Goal: Task Accomplishment & Management: Manage account settings

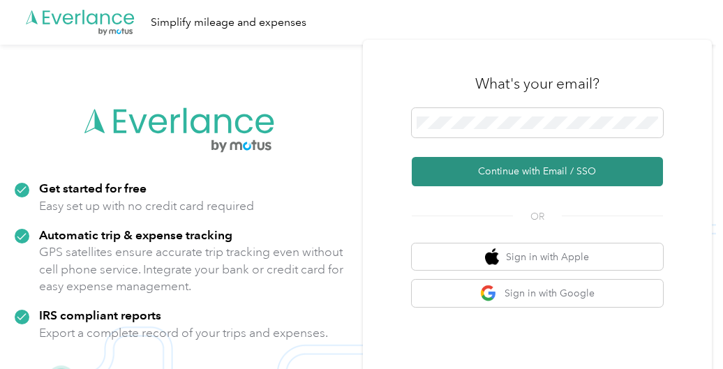
click at [506, 182] on button "Continue with Email / SSO" at bounding box center [537, 171] width 251 height 29
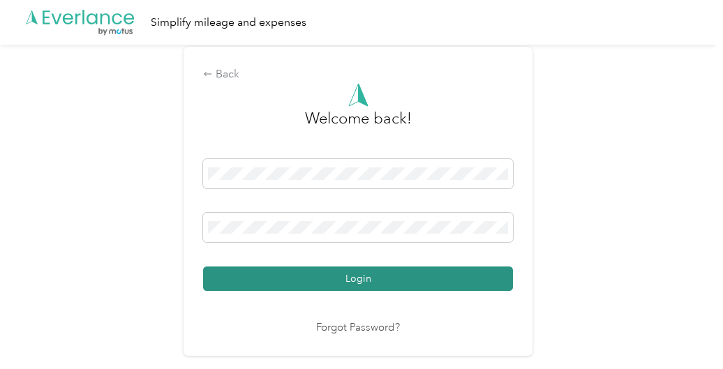
click at [329, 286] on button "Login" at bounding box center [358, 279] width 310 height 24
